Goal: Information Seeking & Learning: Learn about a topic

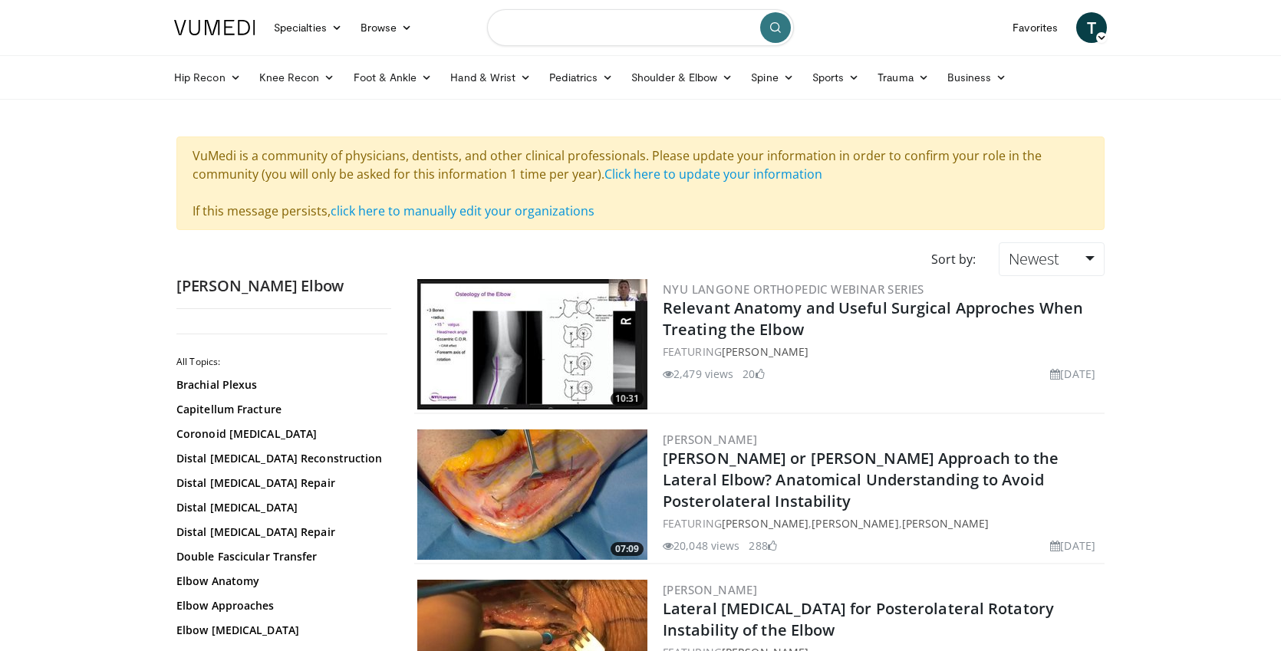
click at [559, 35] on input "Search topics, interventions" at bounding box center [640, 27] width 307 height 37
type input "**********"
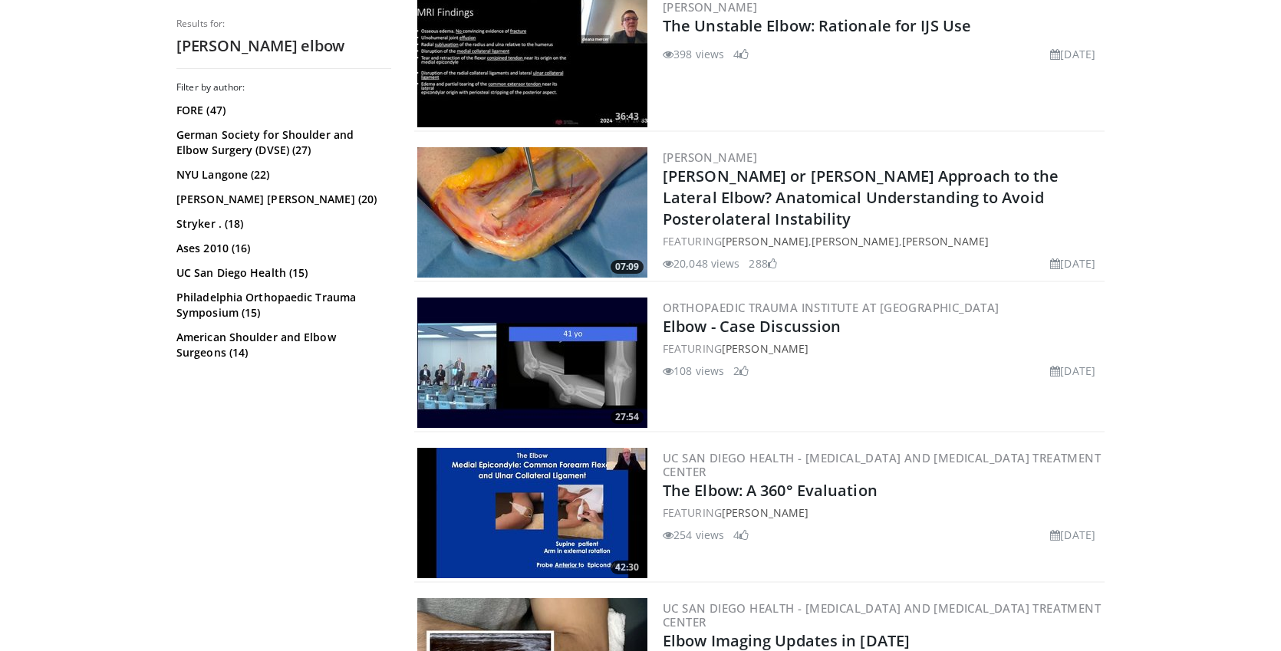
scroll to position [1381, 0]
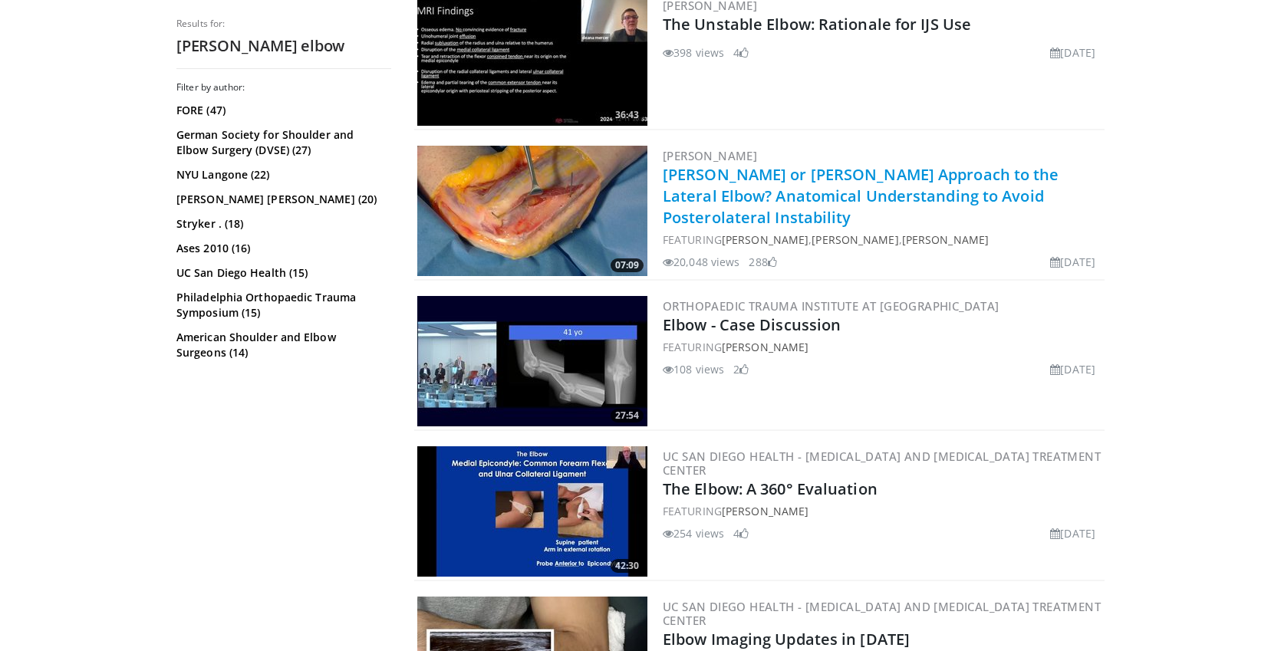
click at [863, 190] on link "[PERSON_NAME] or [PERSON_NAME] Approach to the Lateral Elbow? Anatomical Unders…" at bounding box center [861, 196] width 397 height 64
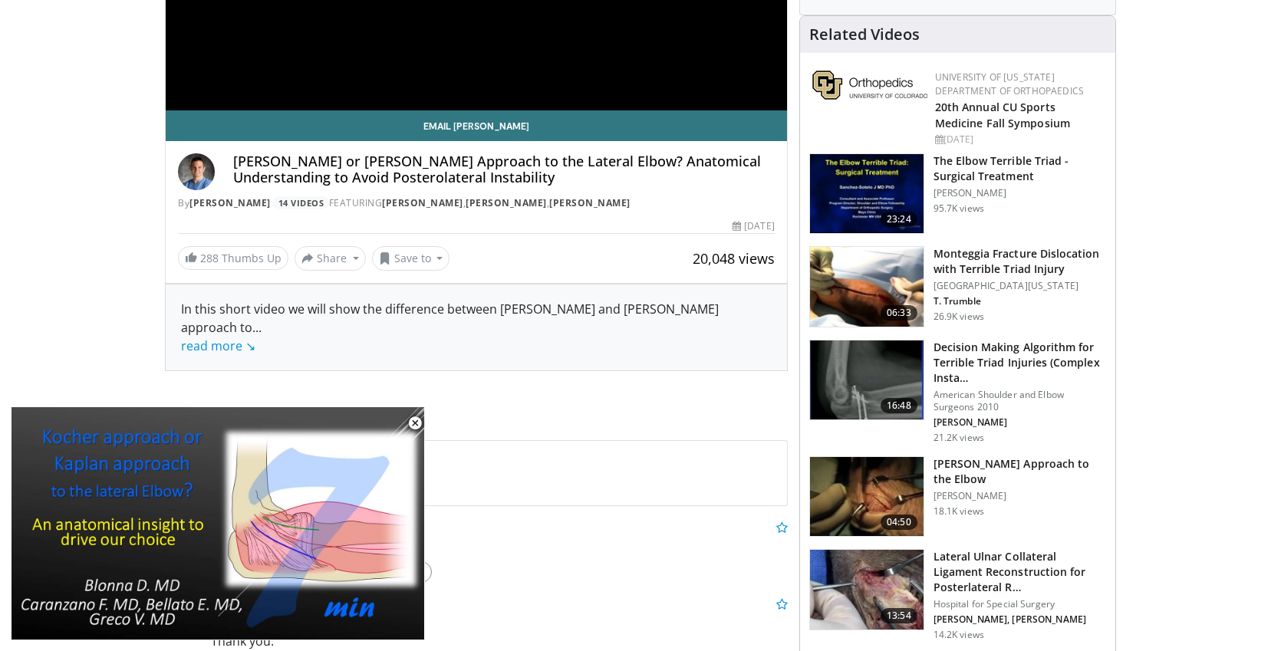
scroll to position [361, 0]
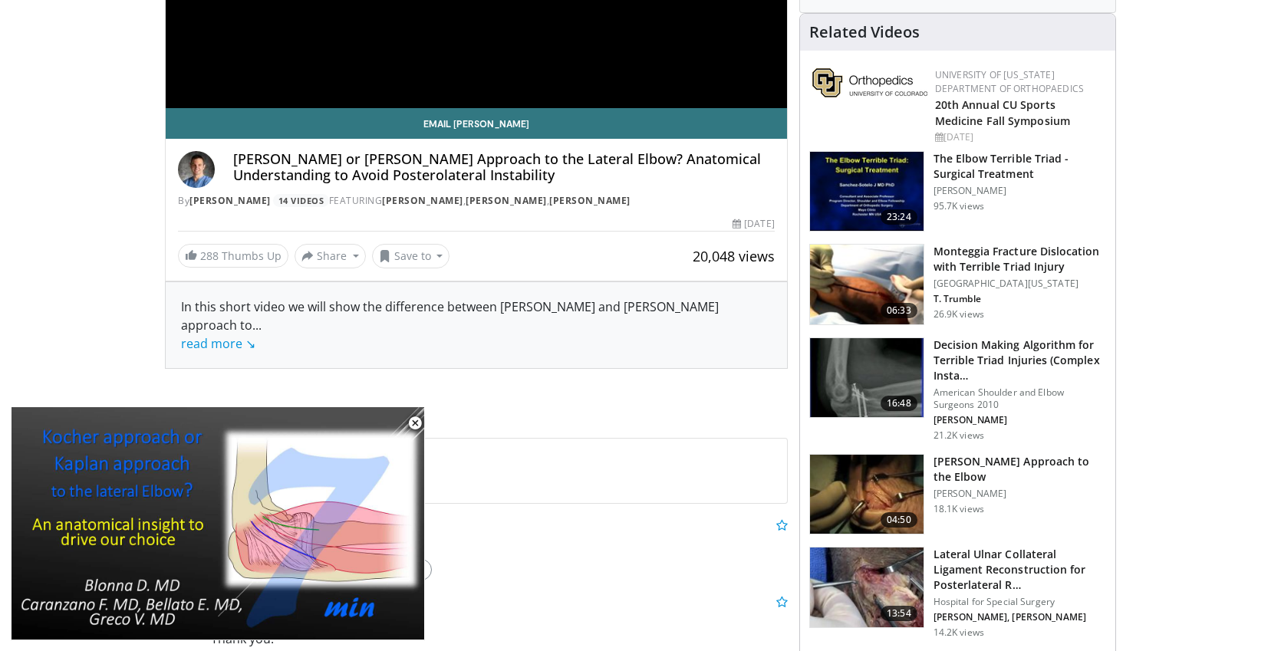
click at [898, 481] on img at bounding box center [867, 495] width 114 height 80
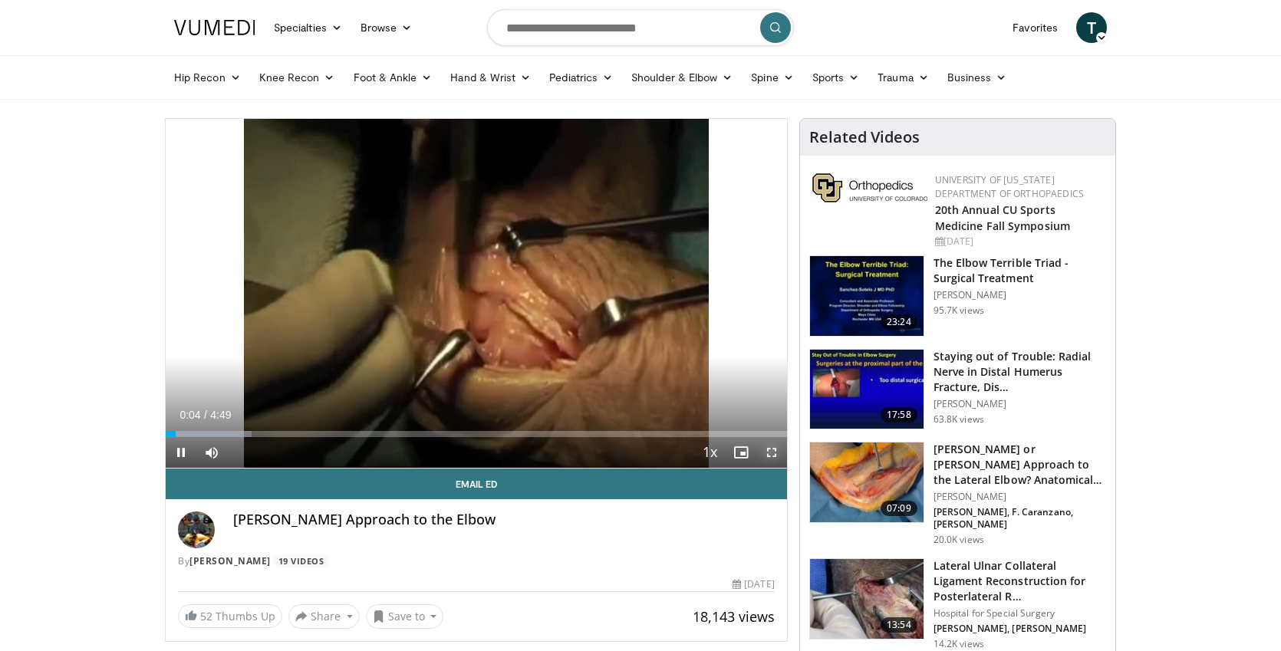
click at [774, 453] on span "Video Player" at bounding box center [772, 452] width 31 height 31
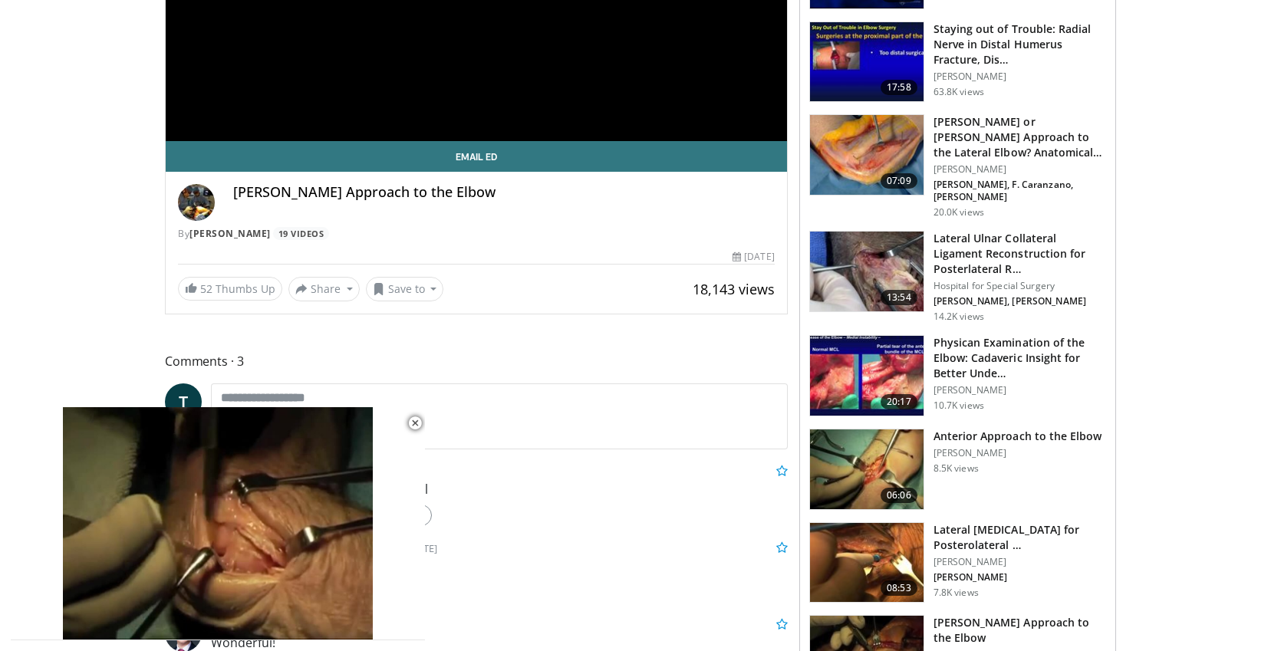
scroll to position [328, 0]
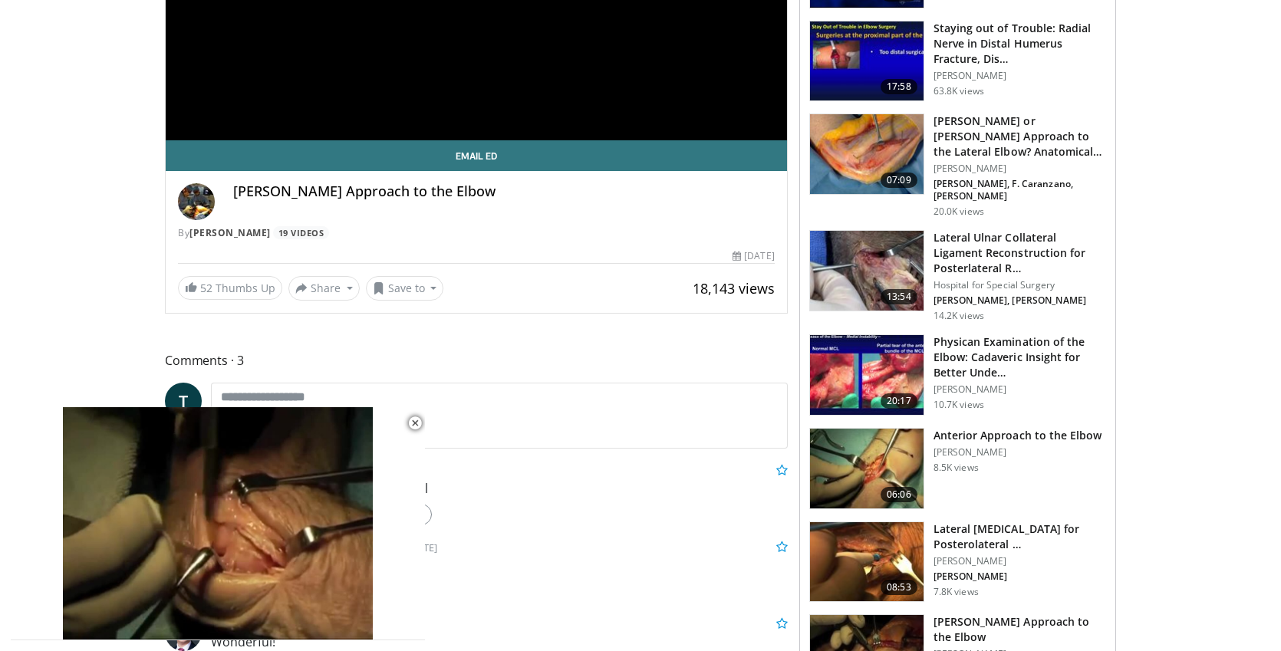
click at [892, 240] on img at bounding box center [867, 271] width 114 height 80
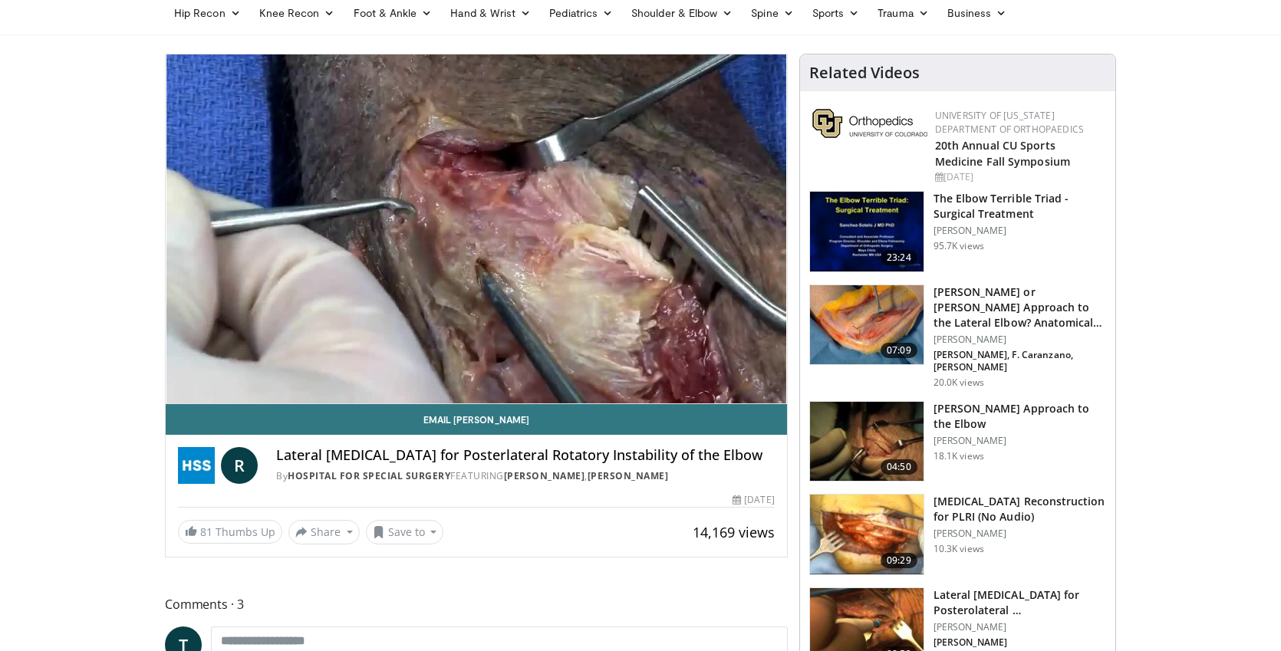
scroll to position [70, 0]
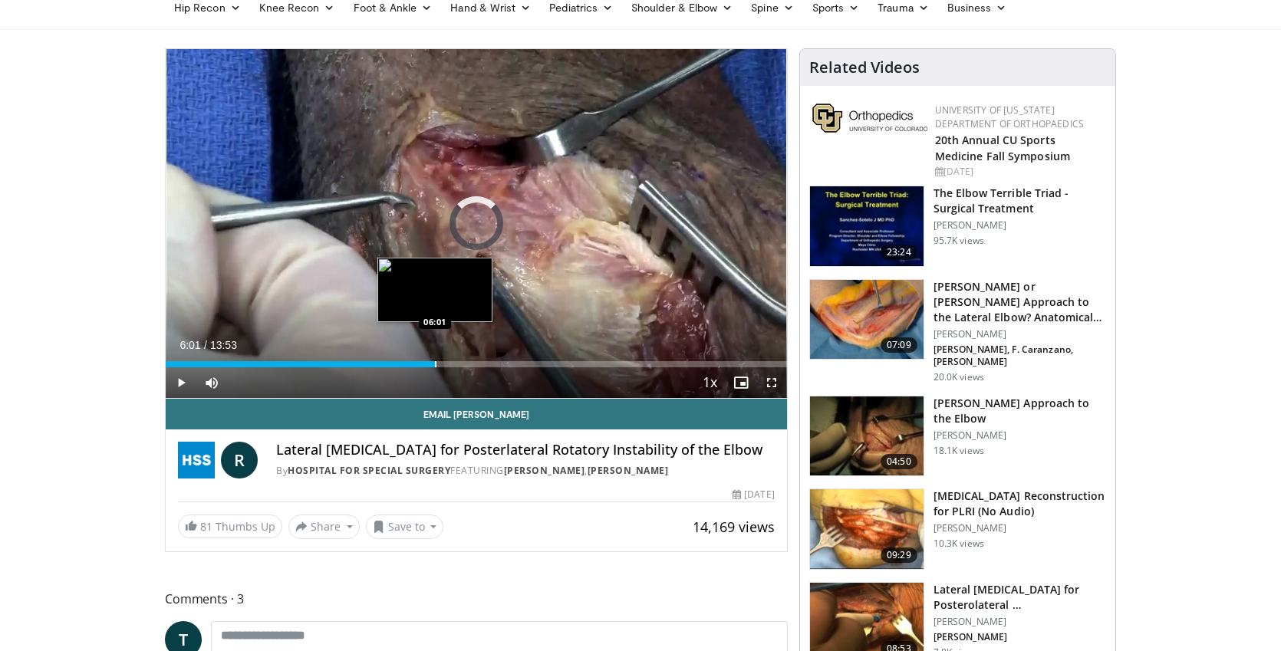
click at [435, 363] on div "Progress Bar" at bounding box center [436, 364] width 2 height 6
click at [312, 364] on div "03:15" at bounding box center [301, 364] width 270 height 6
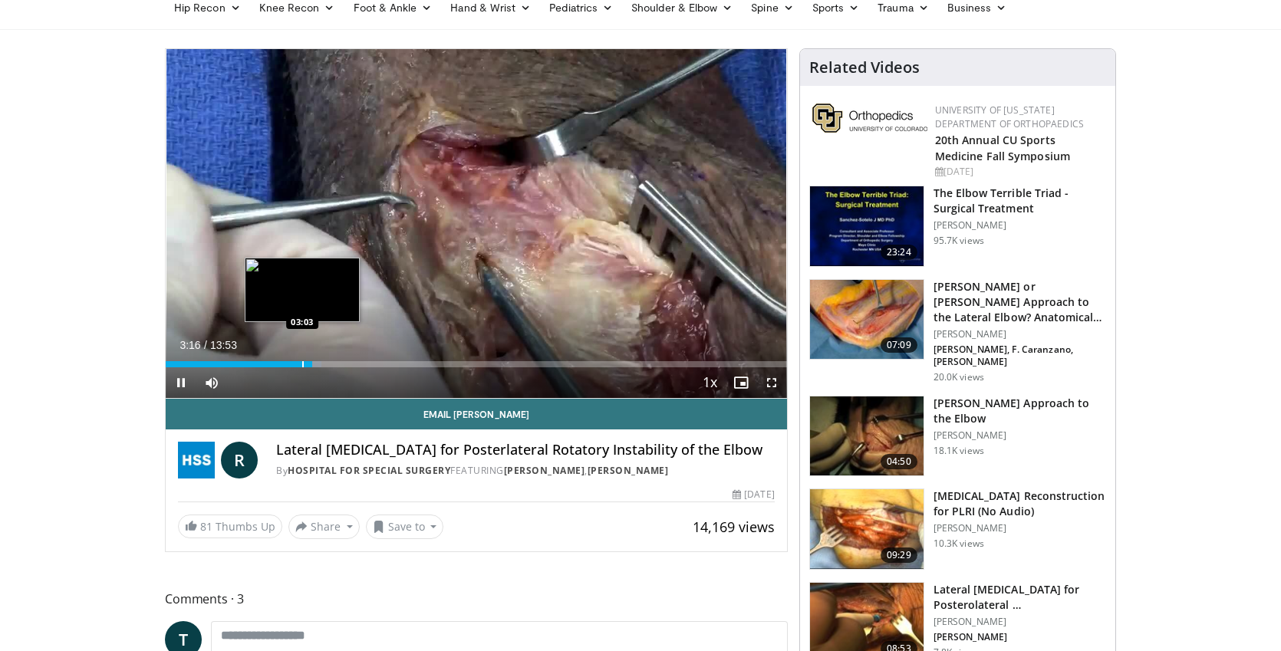
click at [270, 361] on div "Loaded : 25.12% 03:16 03:03" at bounding box center [477, 360] width 622 height 15
click at [264, 369] on div "Current Time 2:20 / Duration 13:53 Pause Skip Backward Skip Forward Mute Loaded…" at bounding box center [477, 383] width 622 height 31
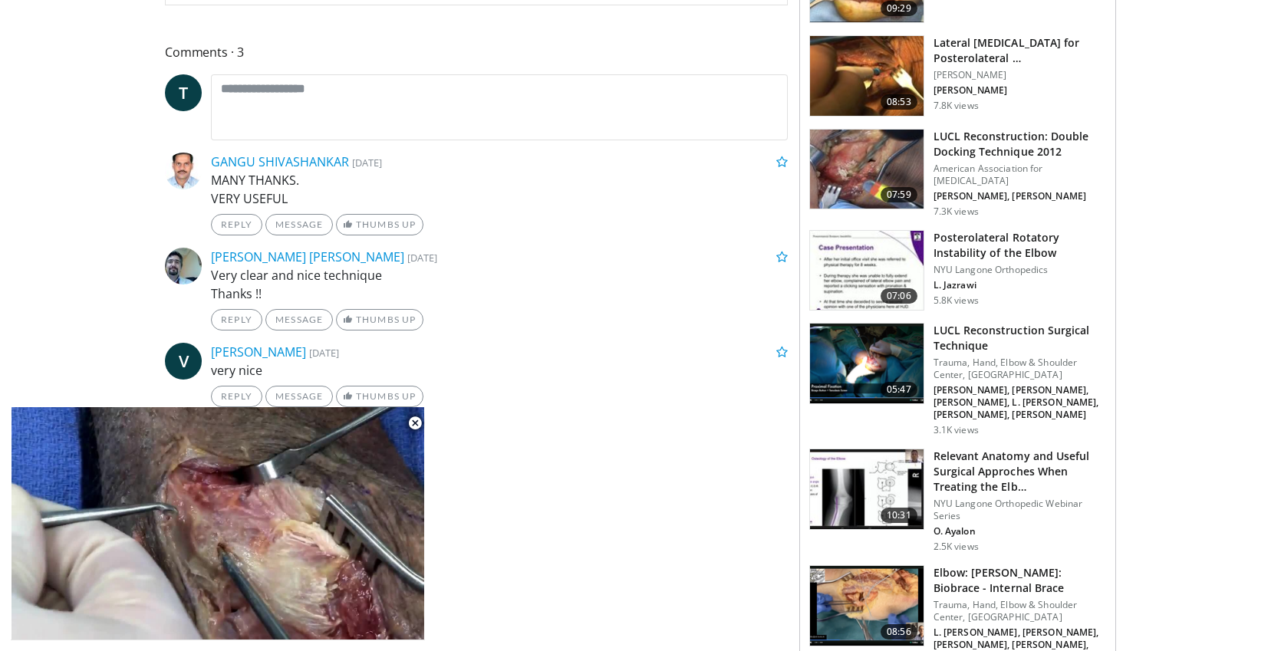
scroll to position [133, 0]
